Goal: Information Seeking & Learning: Find specific fact

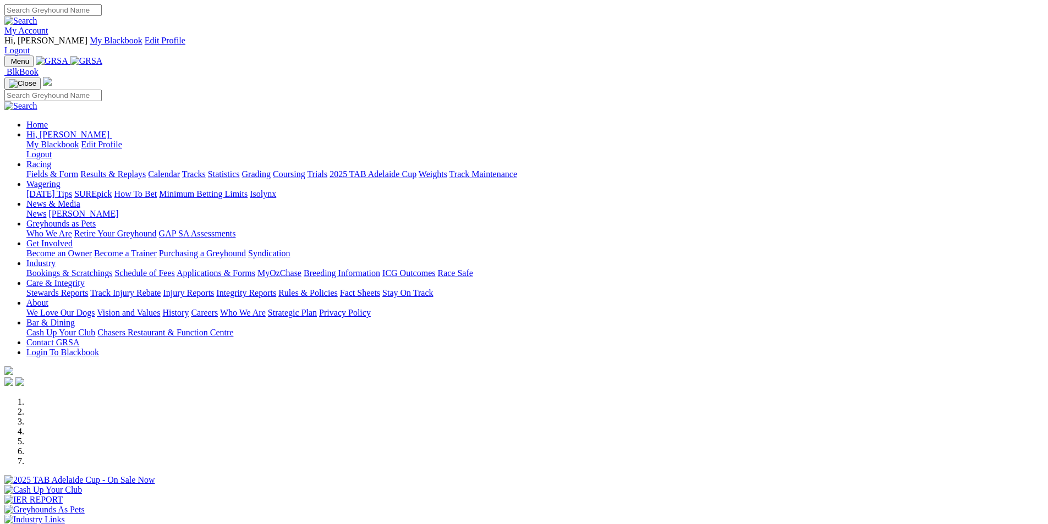
click at [103, 56] on img at bounding box center [86, 61] width 32 height 10
click at [46, 209] on link "News" at bounding box center [36, 213] width 20 height 9
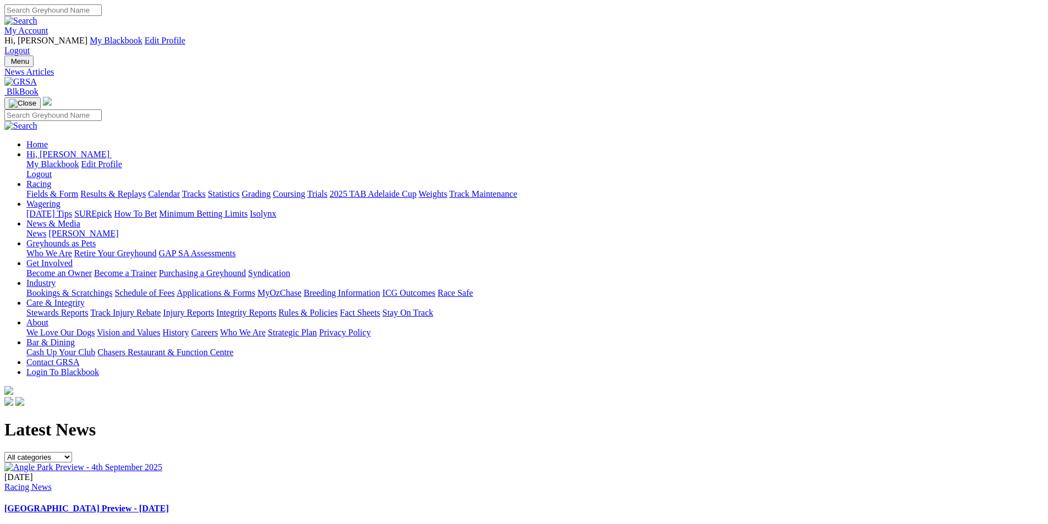
click at [37, 77] on img at bounding box center [20, 82] width 32 height 10
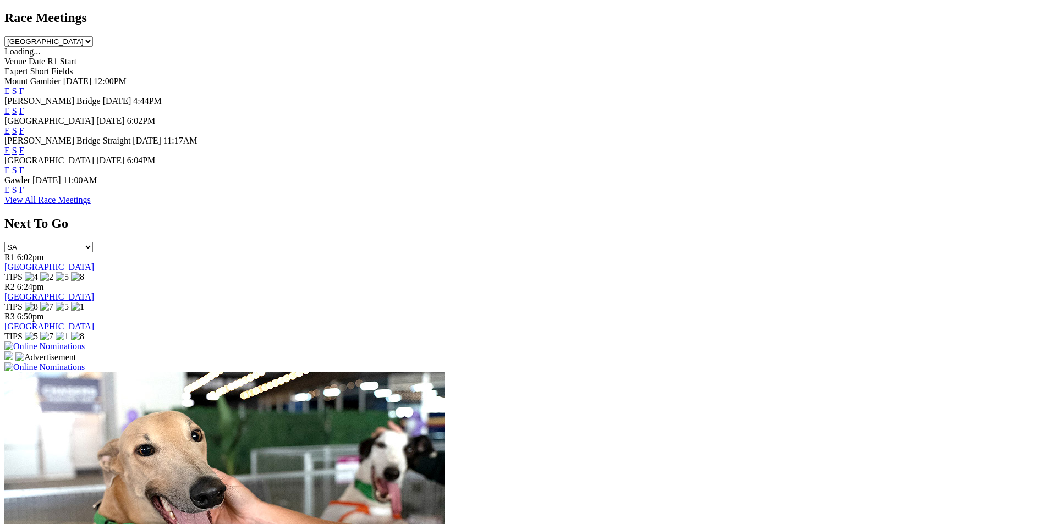
scroll to position [559, 0]
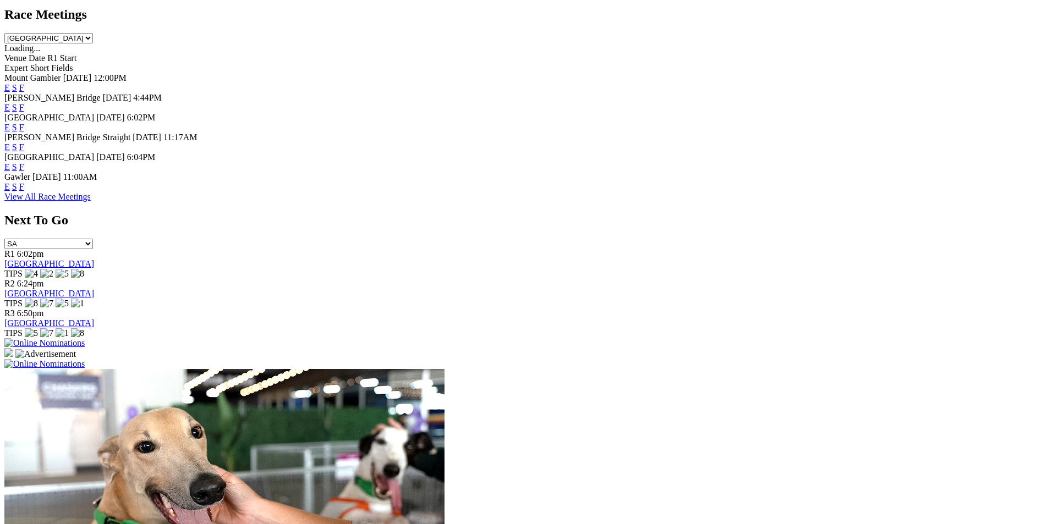
click at [24, 123] on link "F" at bounding box center [21, 127] width 5 height 9
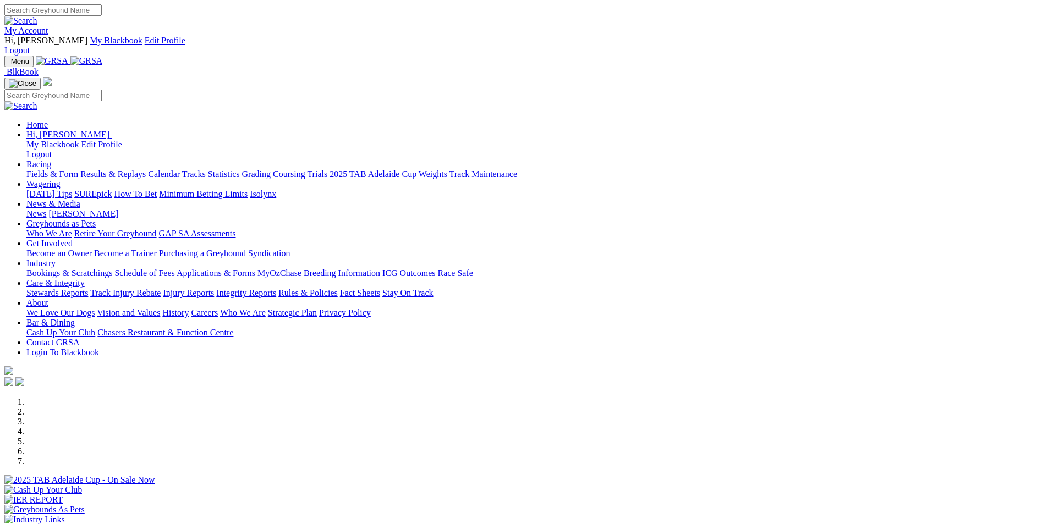
scroll to position [561, 0]
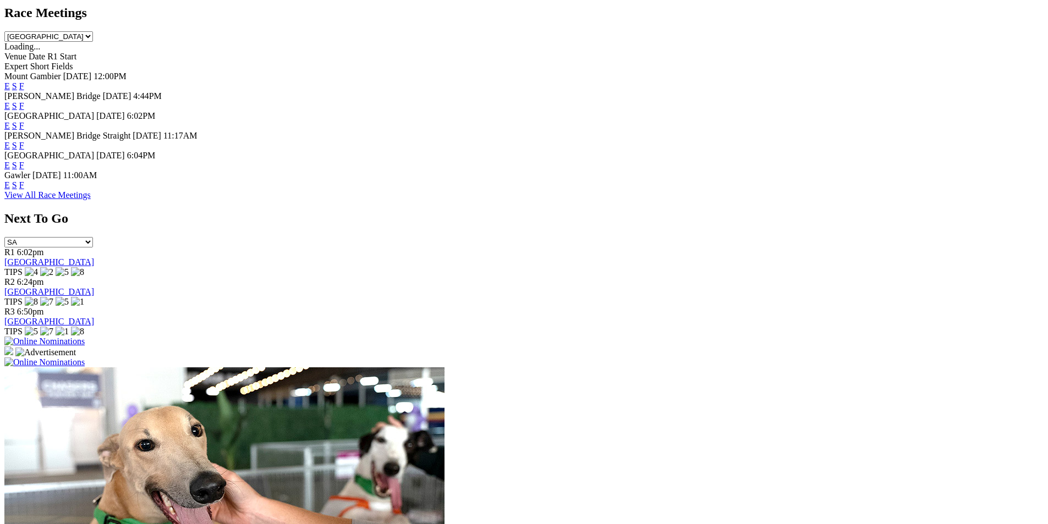
click at [10, 121] on link "E" at bounding box center [6, 125] width 5 height 9
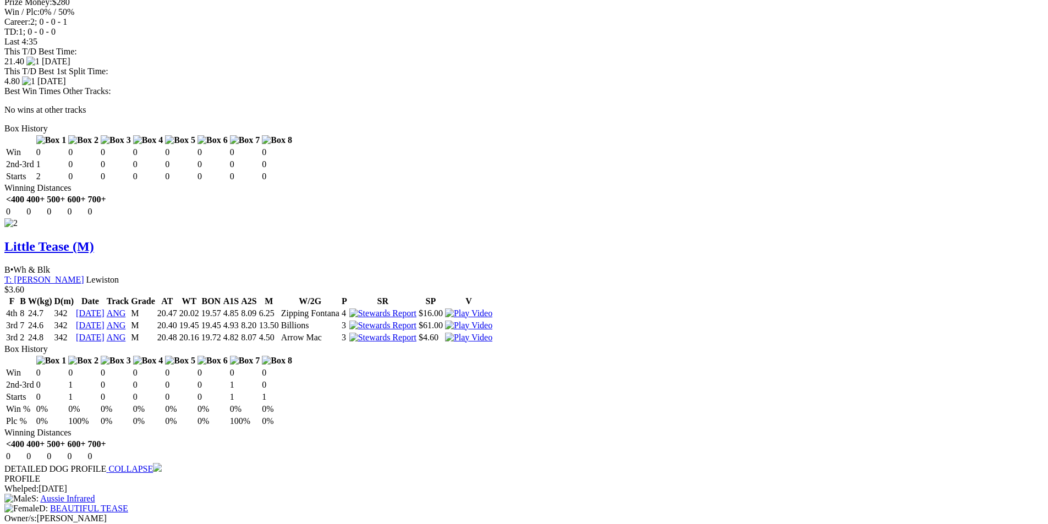
scroll to position [1440, 0]
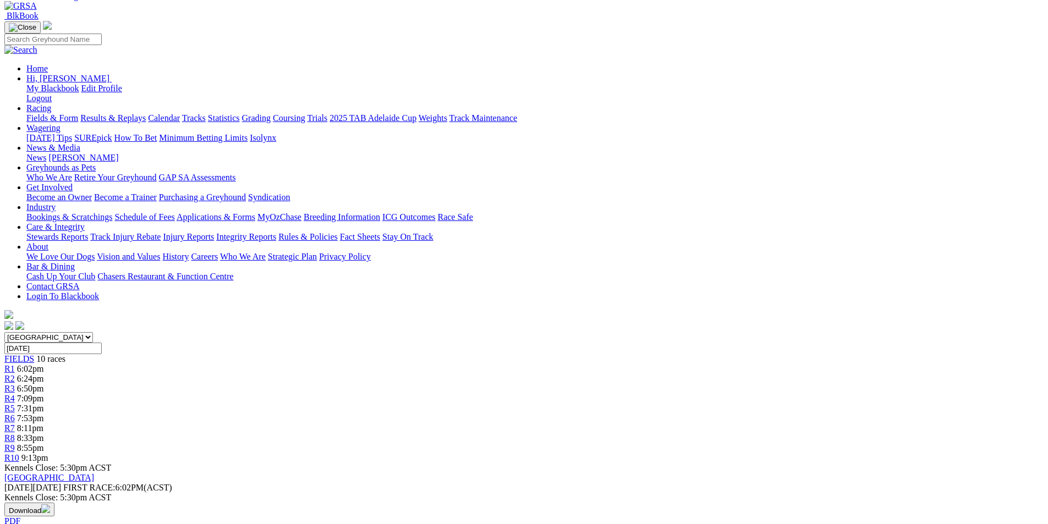
scroll to position [0, 0]
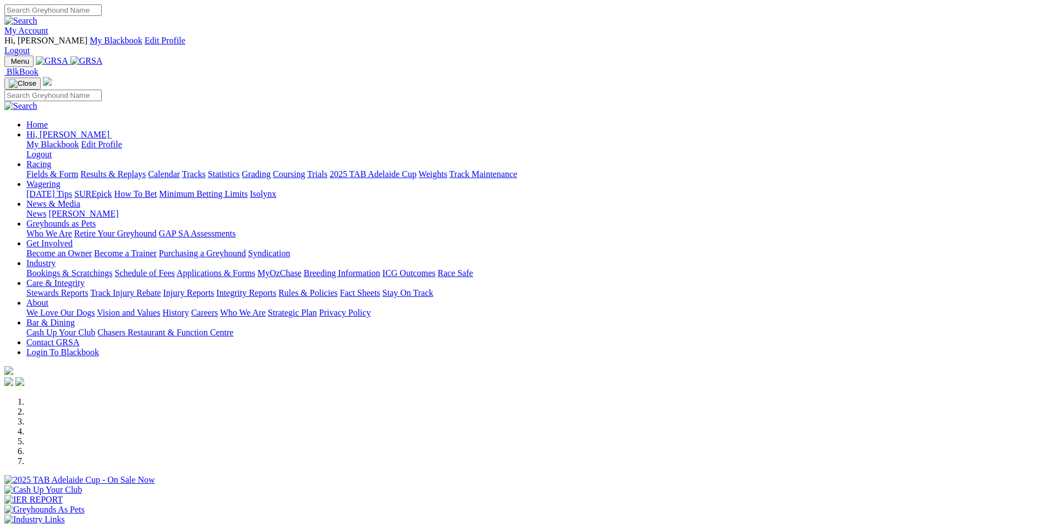
click at [240, 169] on link "Statistics" at bounding box center [224, 173] width 32 height 9
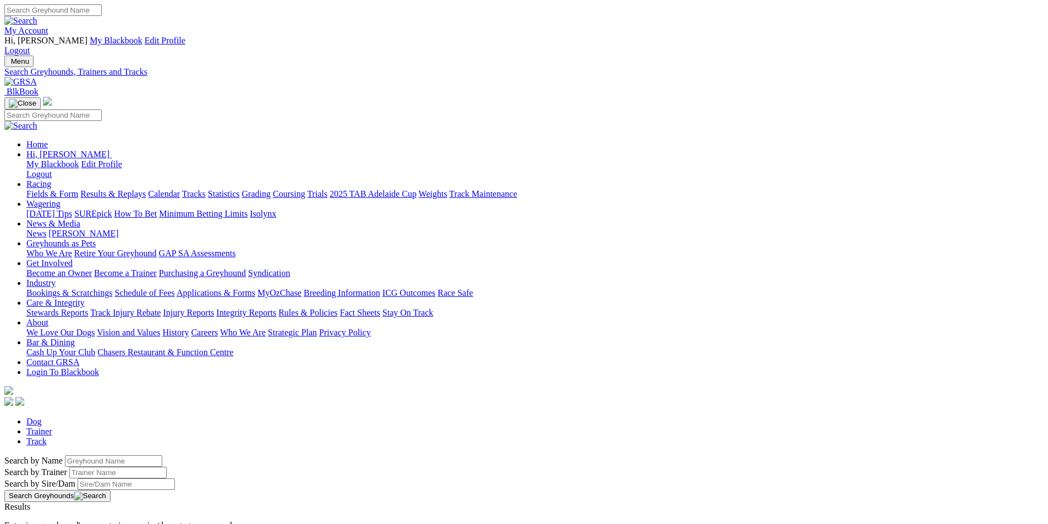
click at [162, 455] on input "Search by Greyhound name" at bounding box center [113, 461] width 97 height 12
type input "holistic sky"
click at [111, 490] on button "Search Greyhounds" at bounding box center [57, 496] width 106 height 12
drag, startPoint x: 222, startPoint y: 185, endPoint x: 159, endPoint y: 179, distance: 62.4
click at [159, 417] on div "Dog Trainer Track Search by Name holistic sky Search by Trainer Search by Sire/…" at bounding box center [523, 525] width 1039 height 217
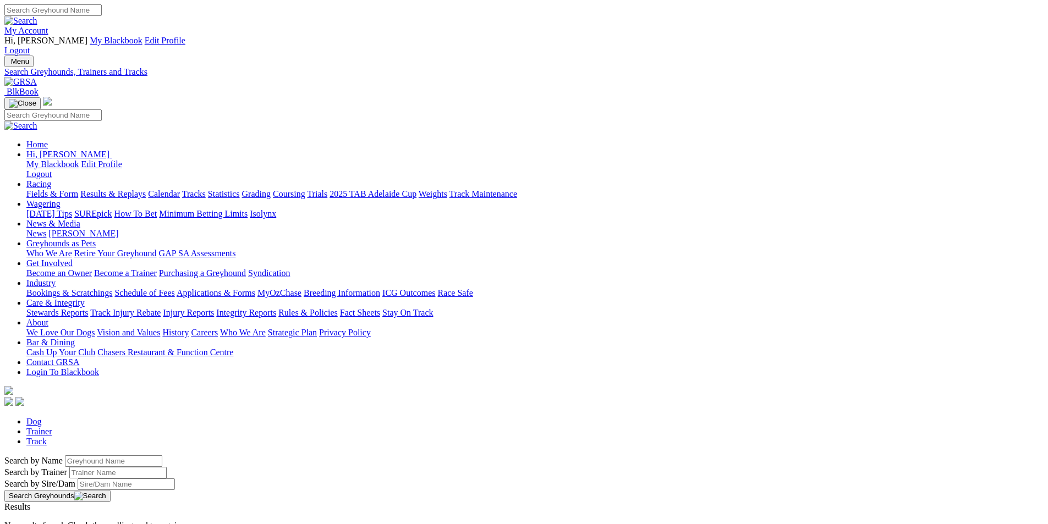
click at [162, 455] on input "Search by Greyhound name" at bounding box center [113, 461] width 97 height 12
type input "holistic key"
click at [111, 490] on button "Search Greyhounds" at bounding box center [57, 496] width 106 height 12
click at [49, 512] on link "Holistic Key" at bounding box center [26, 516] width 45 height 9
drag, startPoint x: 228, startPoint y: 186, endPoint x: 162, endPoint y: 179, distance: 66.9
